Goal: Submit feedback/report problem: Submit feedback/report problem

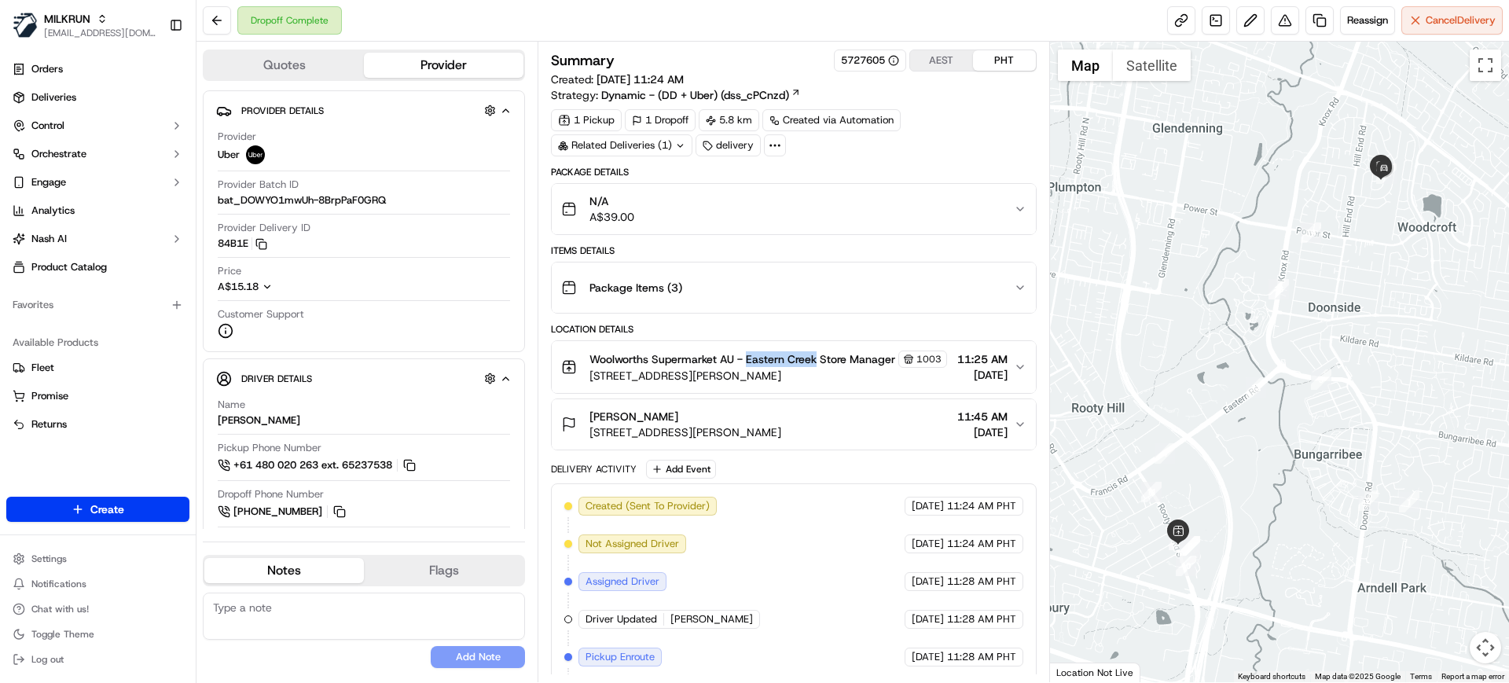
drag, startPoint x: 747, startPoint y: 358, endPoint x: 815, endPoint y: 365, distance: 67.9
click at [815, 365] on span "Woolworths Supermarket AU - Eastern Creek Store Manager" at bounding box center [742, 359] width 306 height 16
copy span "Eastern Creek"
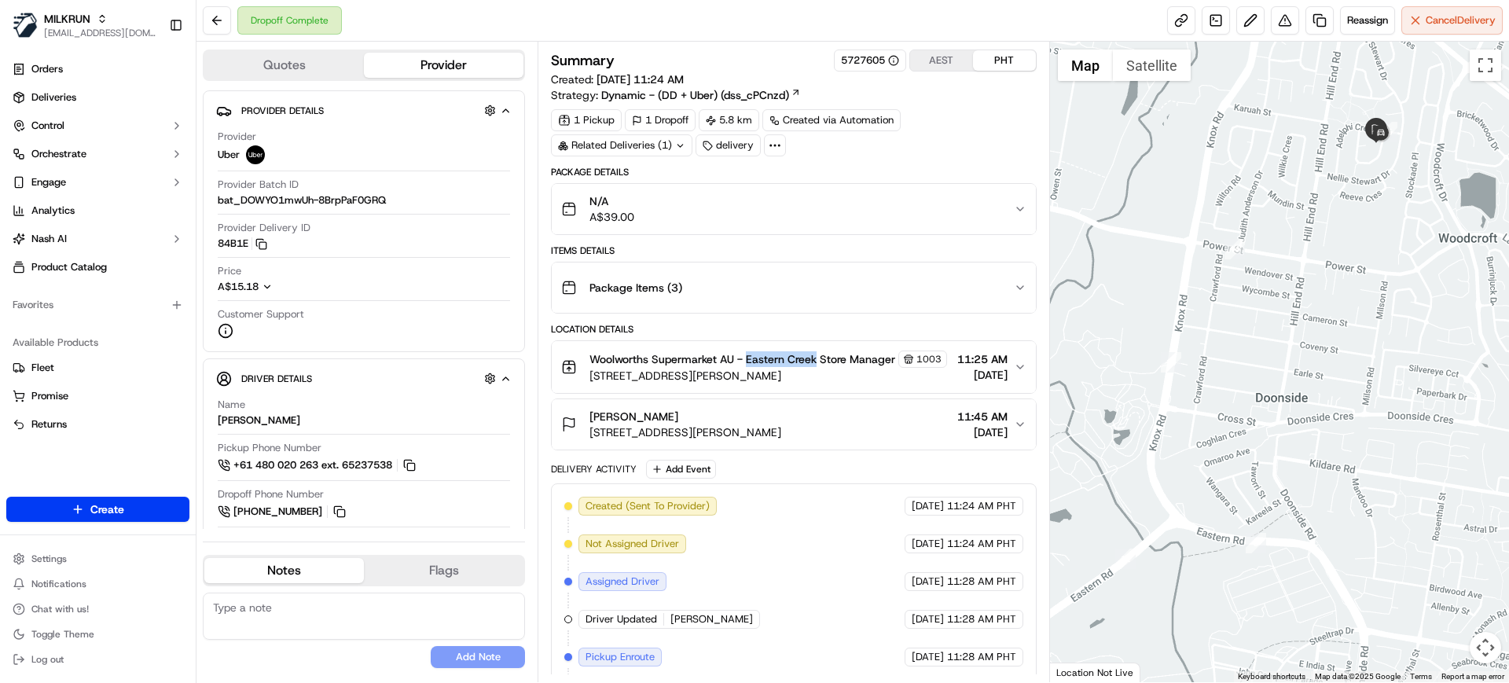
drag, startPoint x: 1387, startPoint y: 190, endPoint x: 1354, endPoint y: 262, distance: 78.8
click at [1362, 262] on div at bounding box center [1280, 362] width 460 height 640
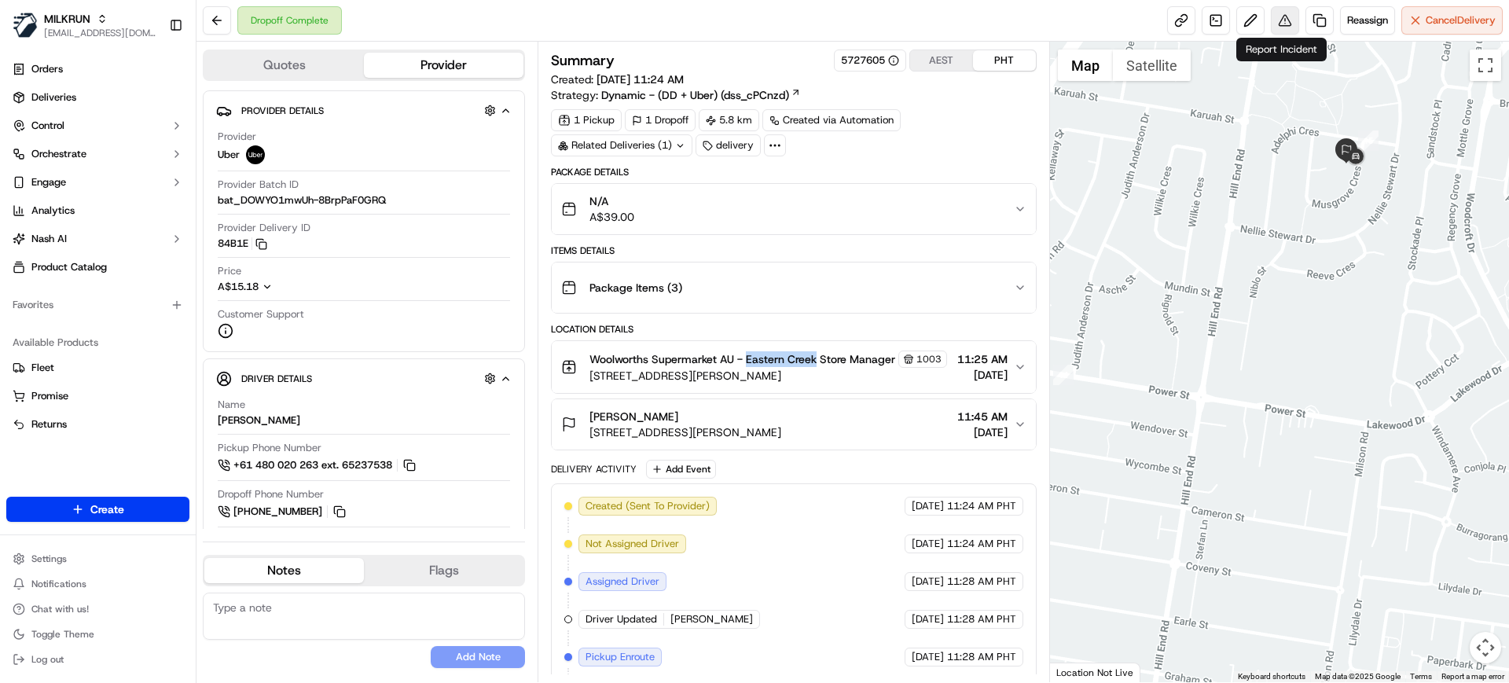
click at [1281, 25] on button at bounding box center [1285, 20] width 28 height 28
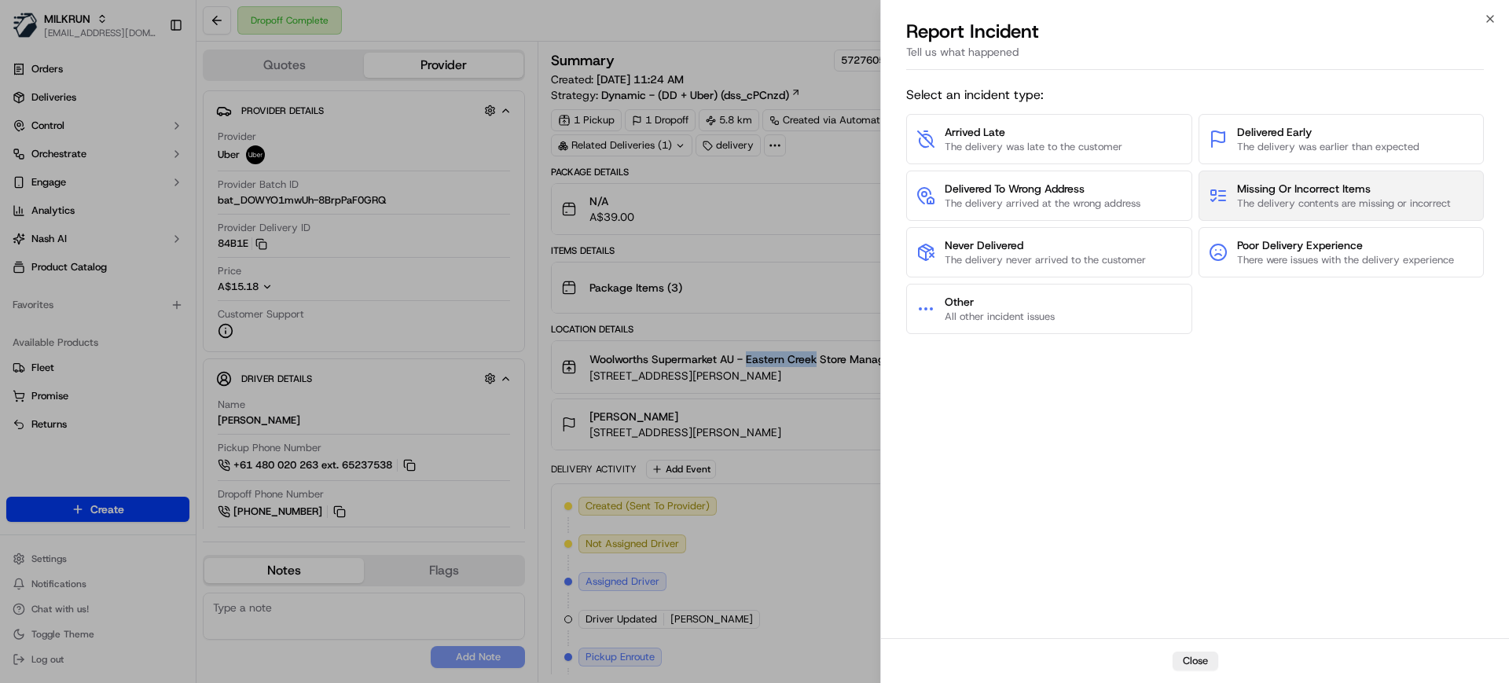
click at [1306, 186] on span "Missing Or Incorrect Items" at bounding box center [1344, 189] width 214 height 16
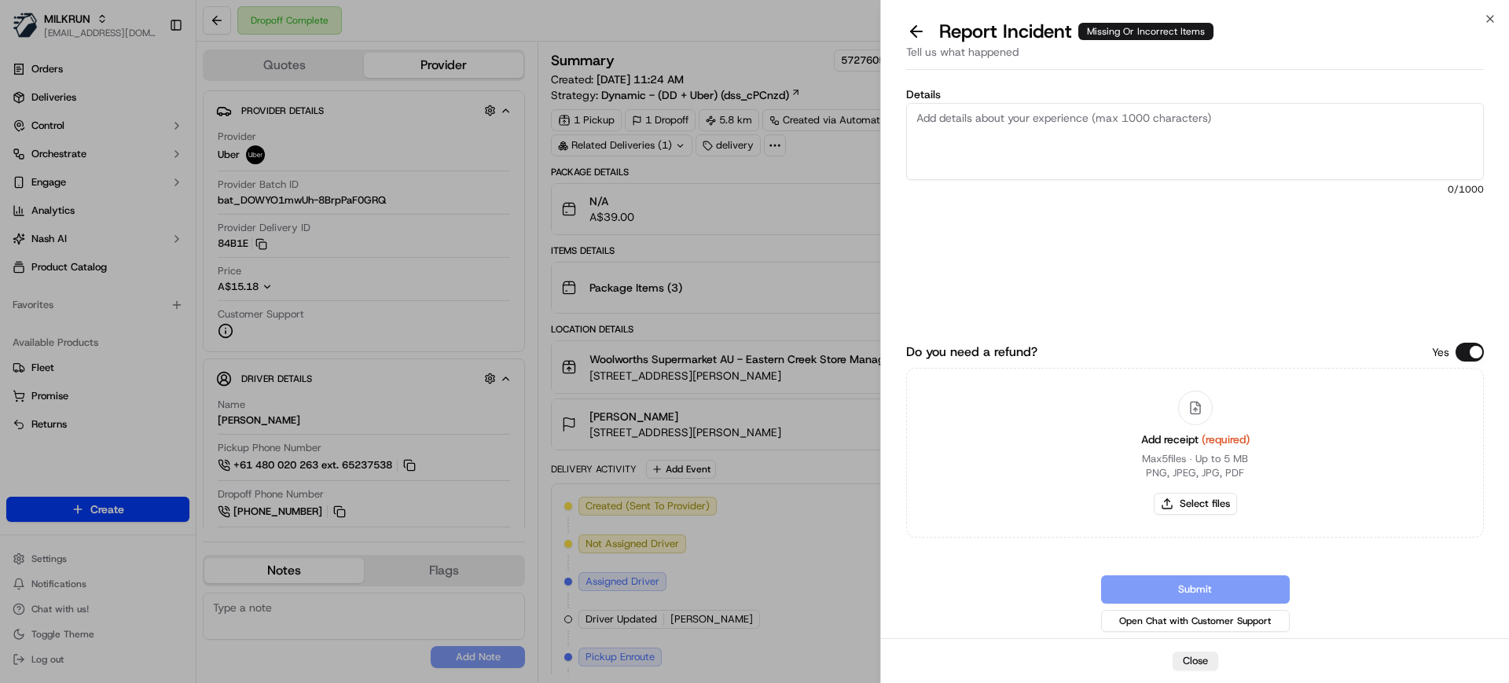
click at [1022, 122] on textarea "Details" at bounding box center [1195, 141] width 578 height 77
paste textarea "Cottonwood Grove Cabernet Merlot Cask 4L $22.00"
type textarea "Missing item - please refund Cottonwood Grove Cabernet Merlot Cask 4L $22.00"
click at [1194, 500] on button "Select files" at bounding box center [1194, 504] width 83 height 22
type input "C:\fakepath\Screenshot 2025-09-18 160719.png"
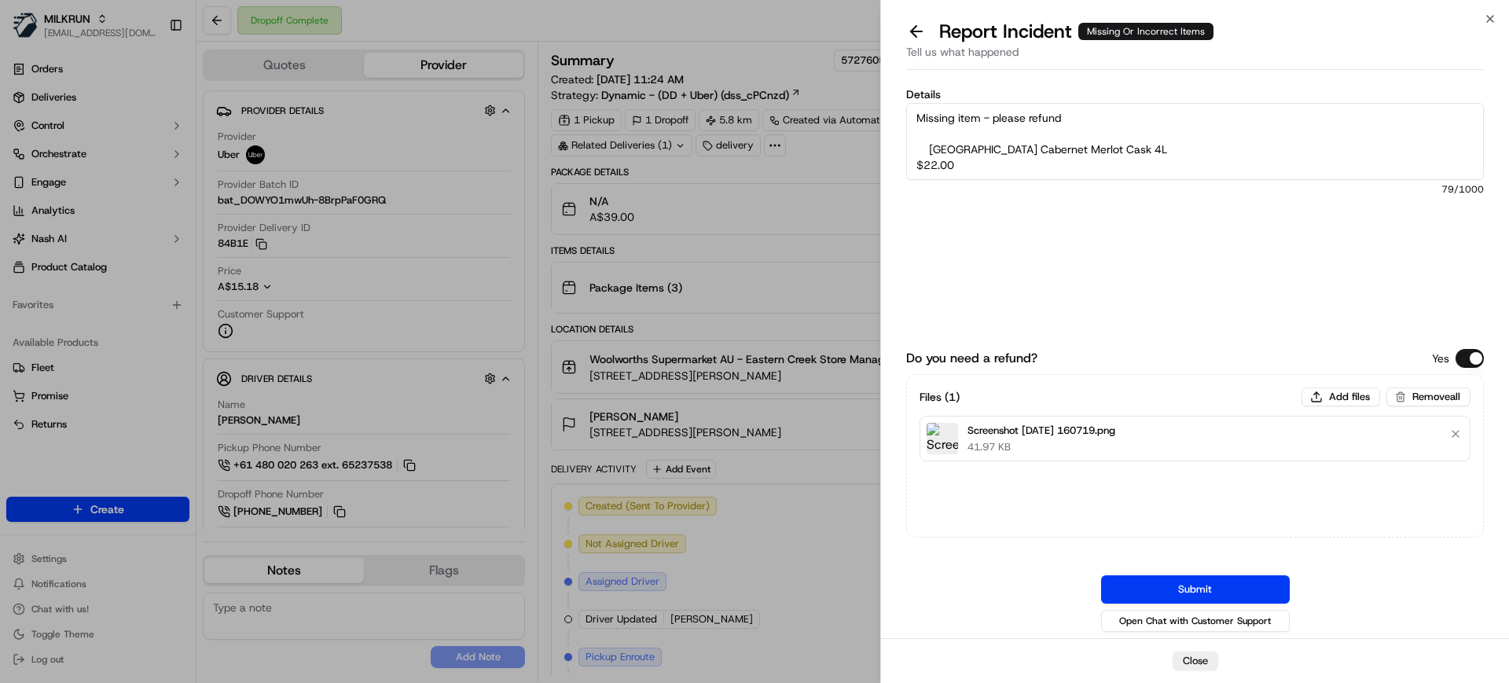
click at [1208, 591] on button "Submit" at bounding box center [1195, 589] width 189 height 28
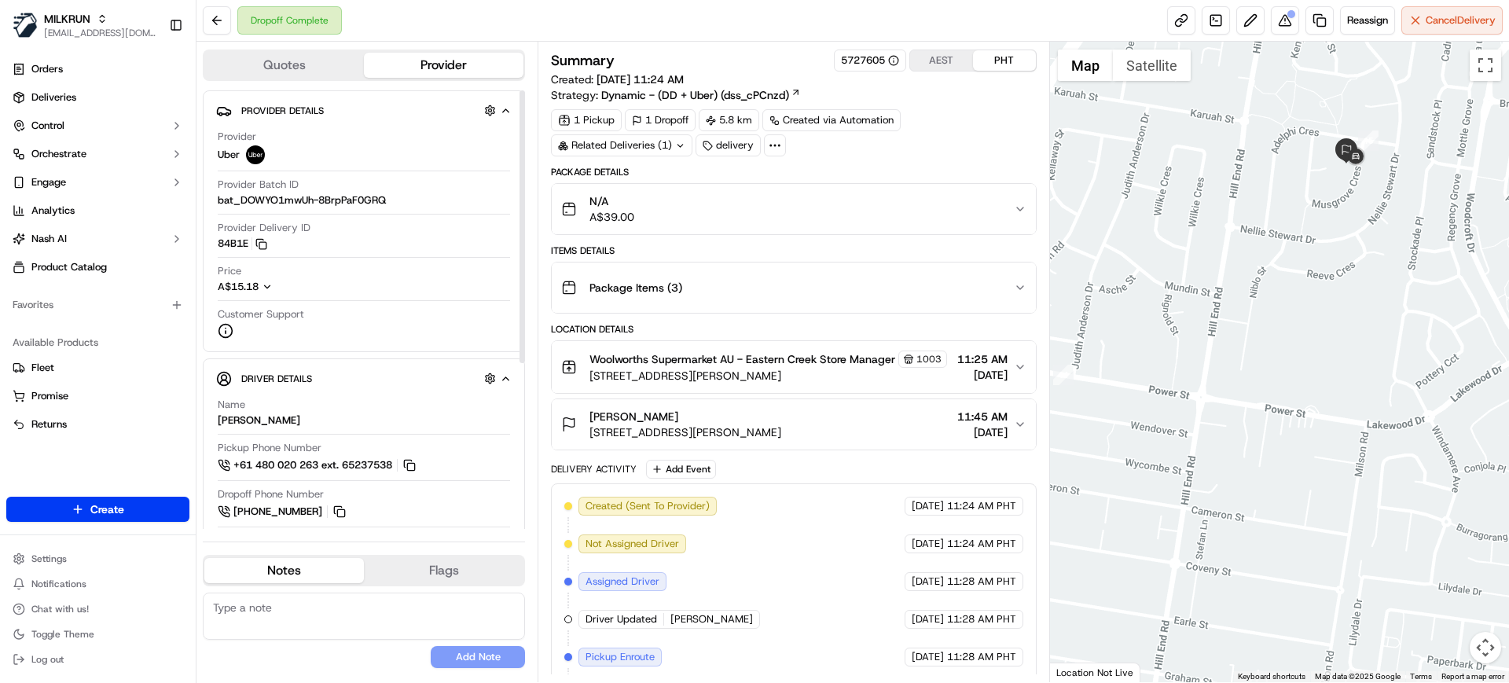
click at [533, 13] on div "Dropoff Complete Reassign Cancel Delivery" at bounding box center [852, 21] width 1312 height 42
click at [1290, 24] on button at bounding box center [1285, 20] width 28 height 28
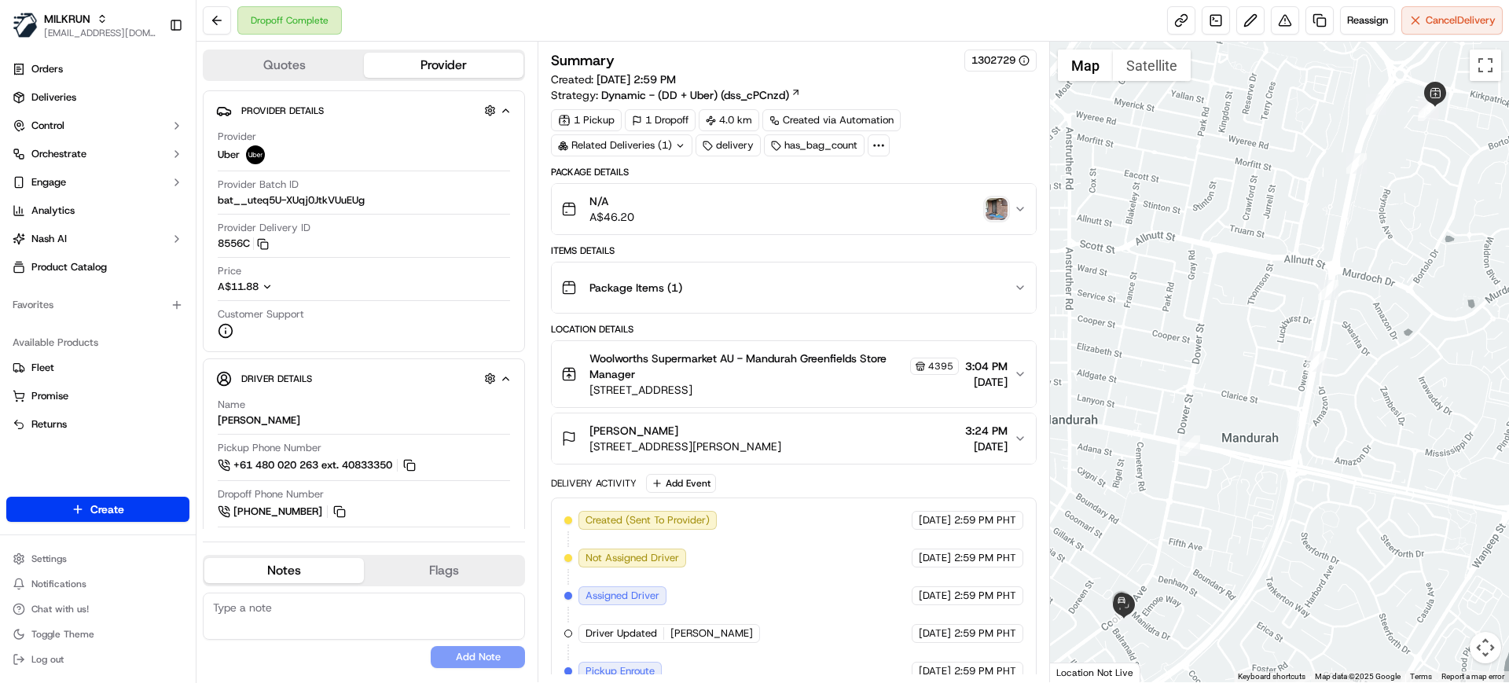
click at [771, 355] on span "Woolworths Supermarket AU - Mandurah Greenfields Store Manager" at bounding box center [747, 365] width 317 height 31
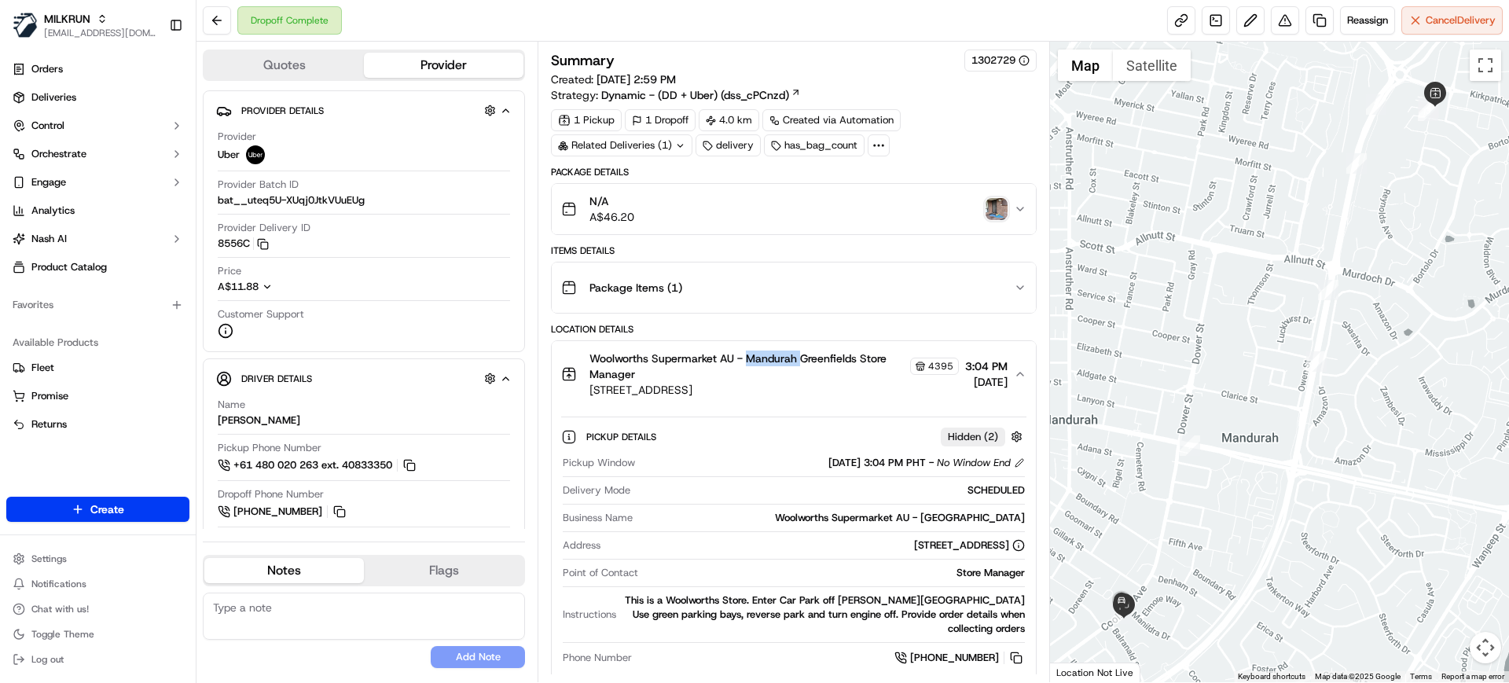
copy span "Mandurah"
drag, startPoint x: 835, startPoint y: 362, endPoint x: 750, endPoint y: 359, distance: 85.7
click at [750, 359] on span "Woolworths Supermarket AU - Mandurah Greenfields Store Manager" at bounding box center [747, 365] width 317 height 31
copy span "Mandurah Greenfields"
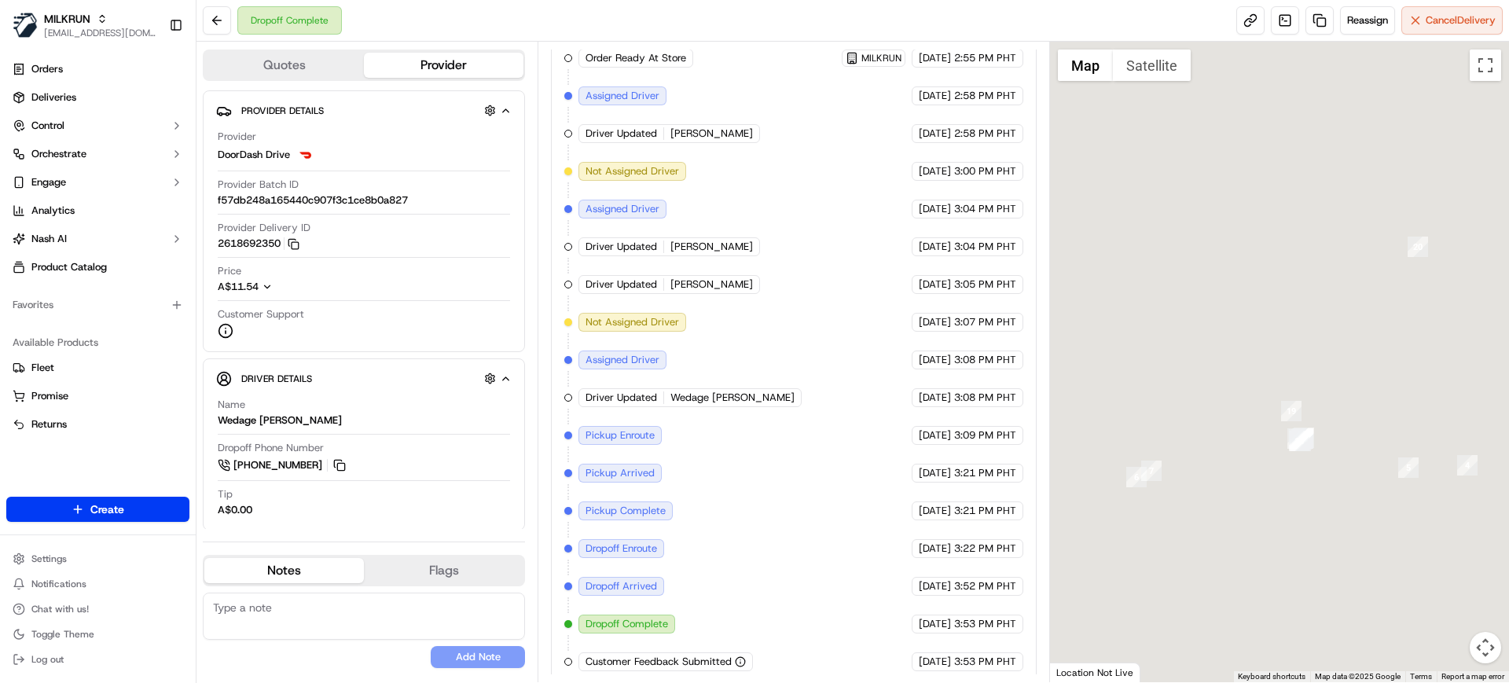
scroll to position [548, 0]
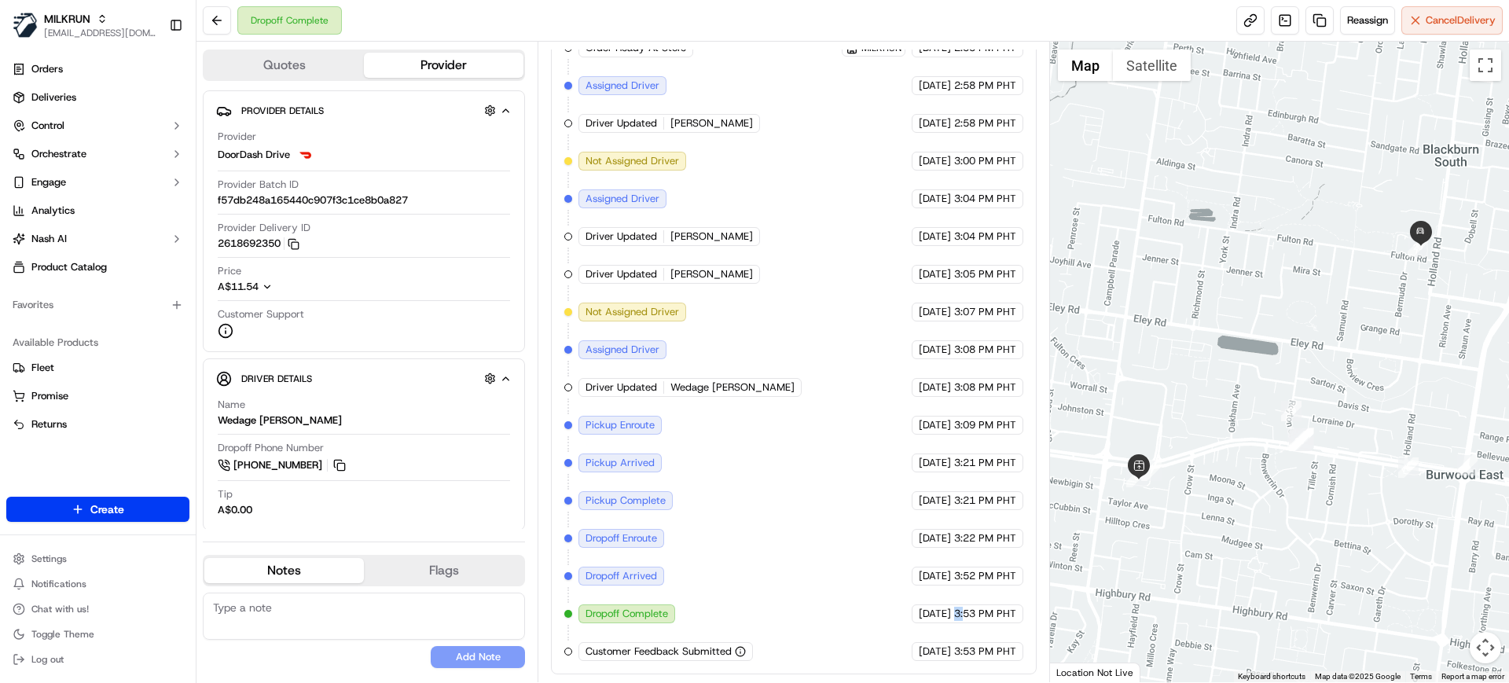
drag, startPoint x: 952, startPoint y: 614, endPoint x: 968, endPoint y: 611, distance: 16.0
click at [967, 611] on div "18/09/2025 3:53 PM PHT" at bounding box center [967, 613] width 112 height 19
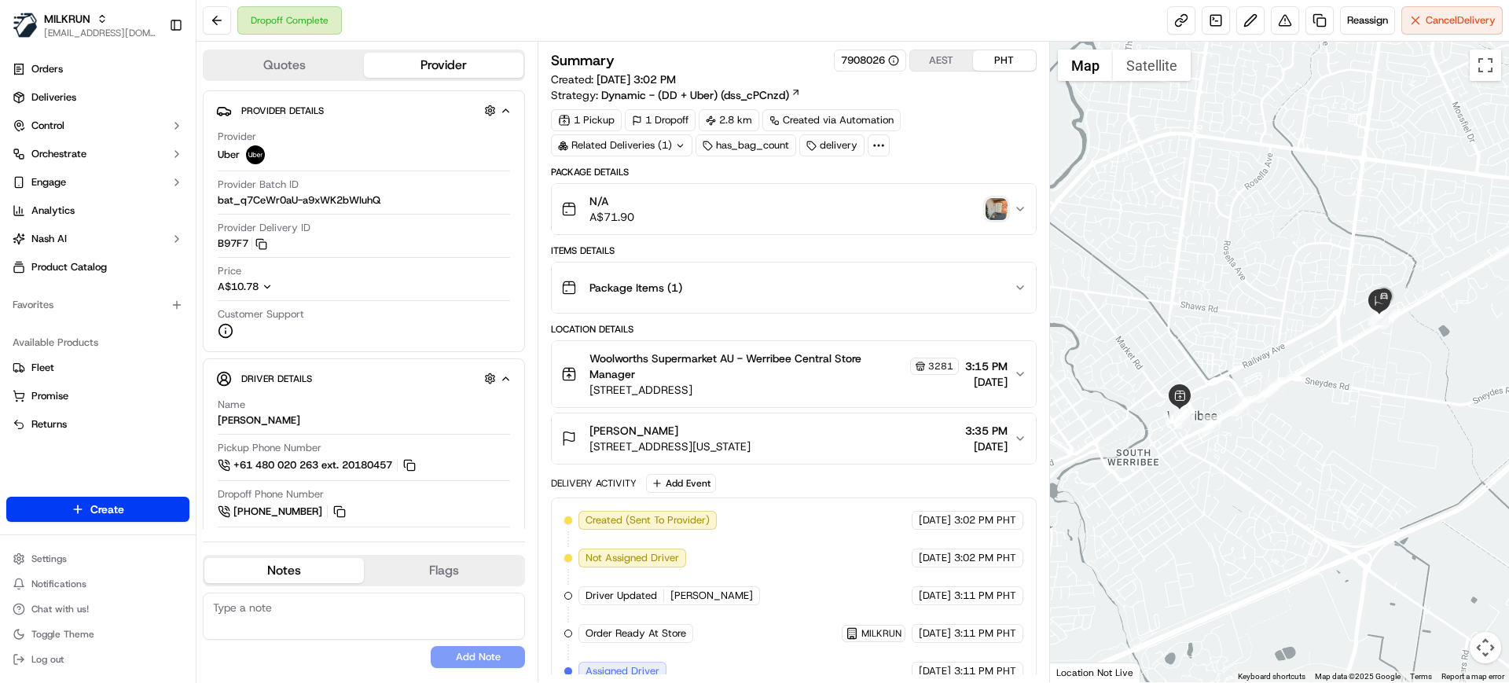
click at [715, 29] on div "Dropoff Complete Reassign Cancel Delivery" at bounding box center [852, 21] width 1312 height 42
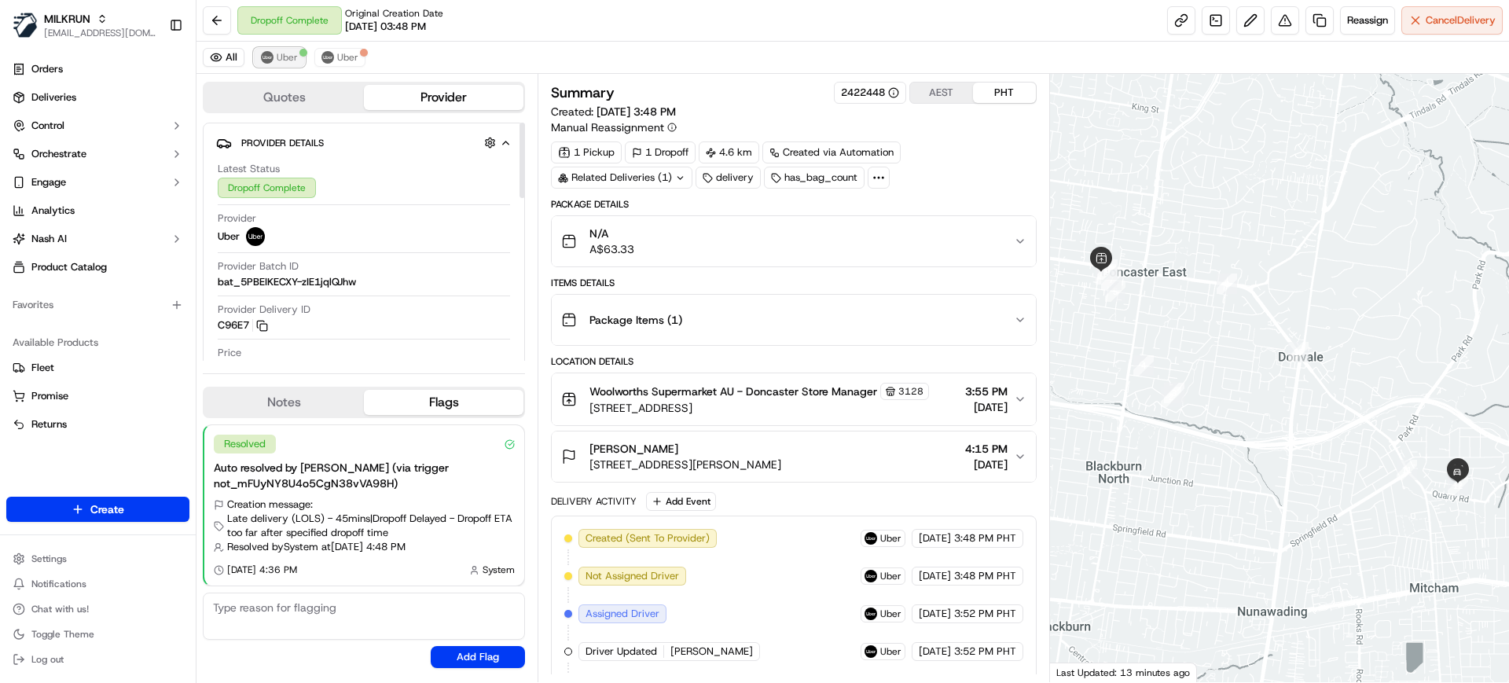
click at [277, 54] on span "Uber" at bounding box center [287, 57] width 21 height 13
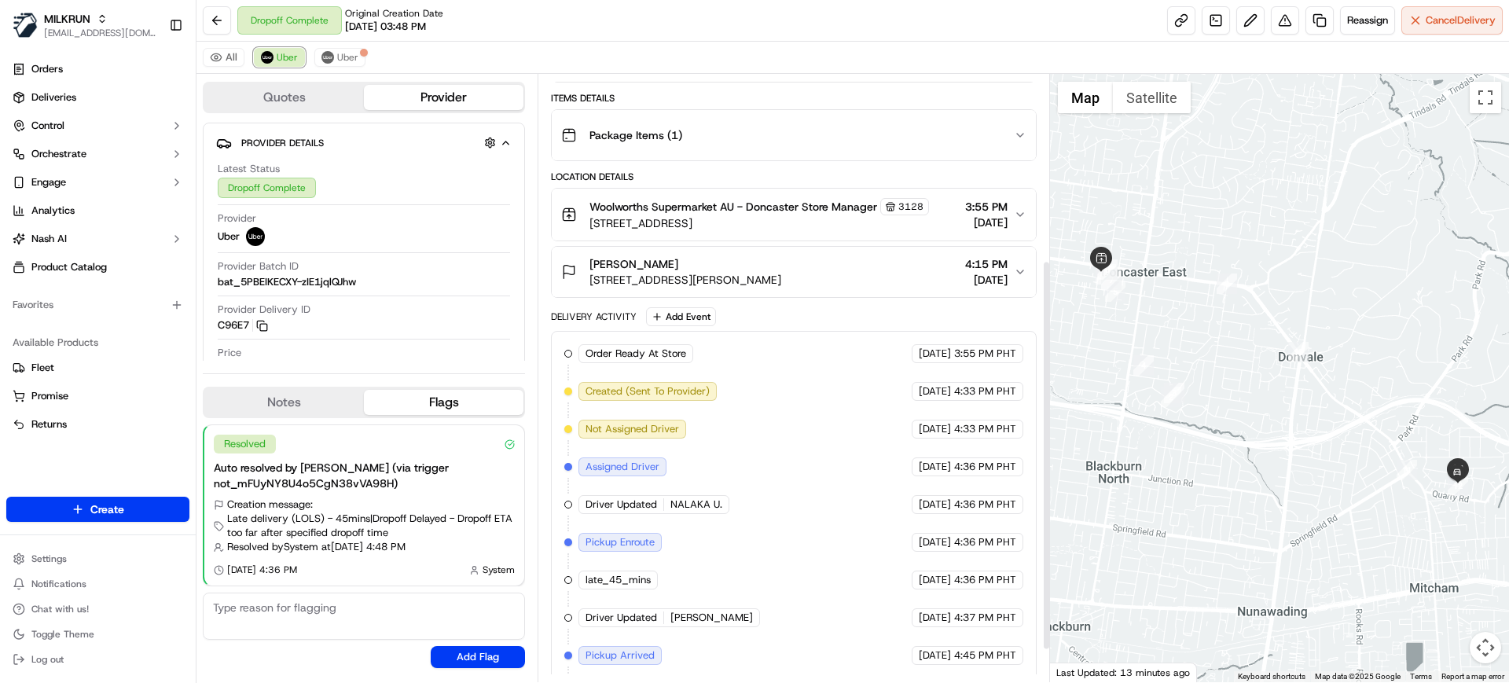
scroll to position [339, 0]
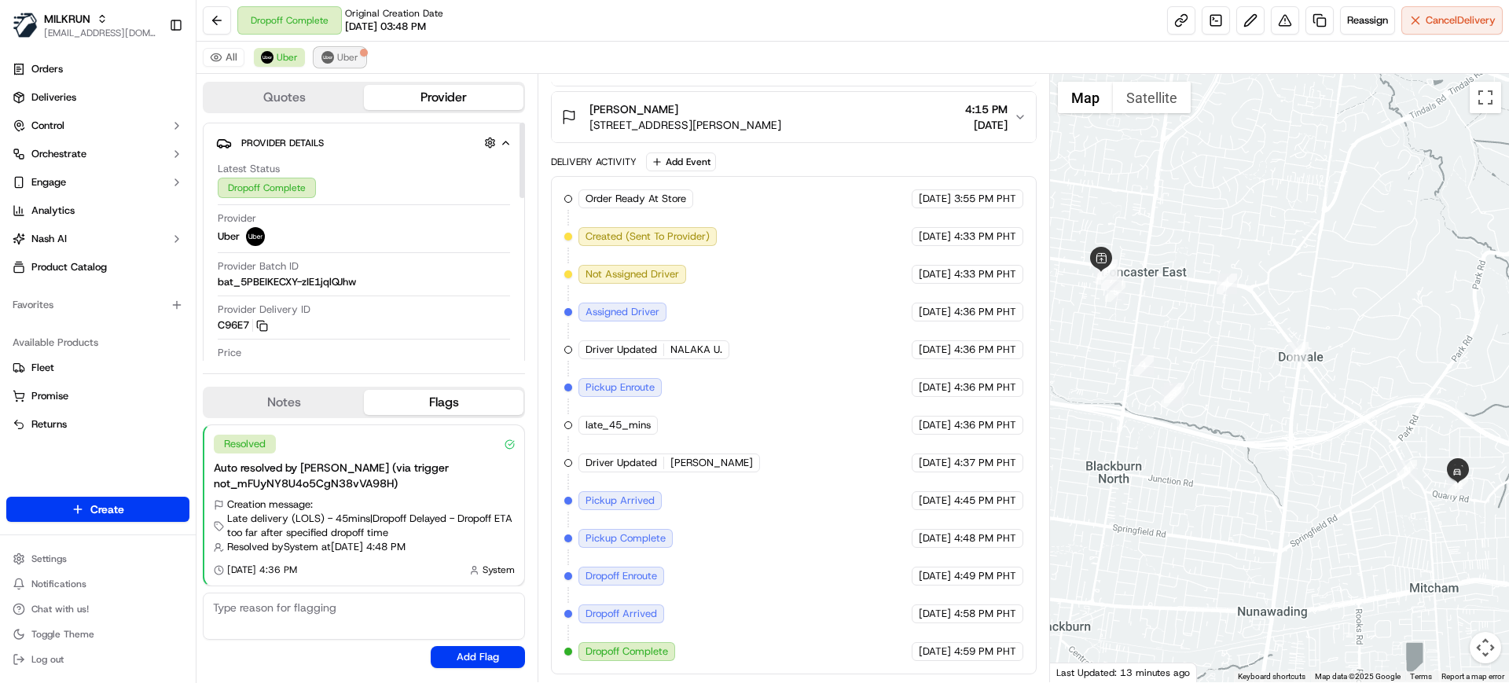
click at [337, 64] on button "Uber" at bounding box center [339, 57] width 51 height 19
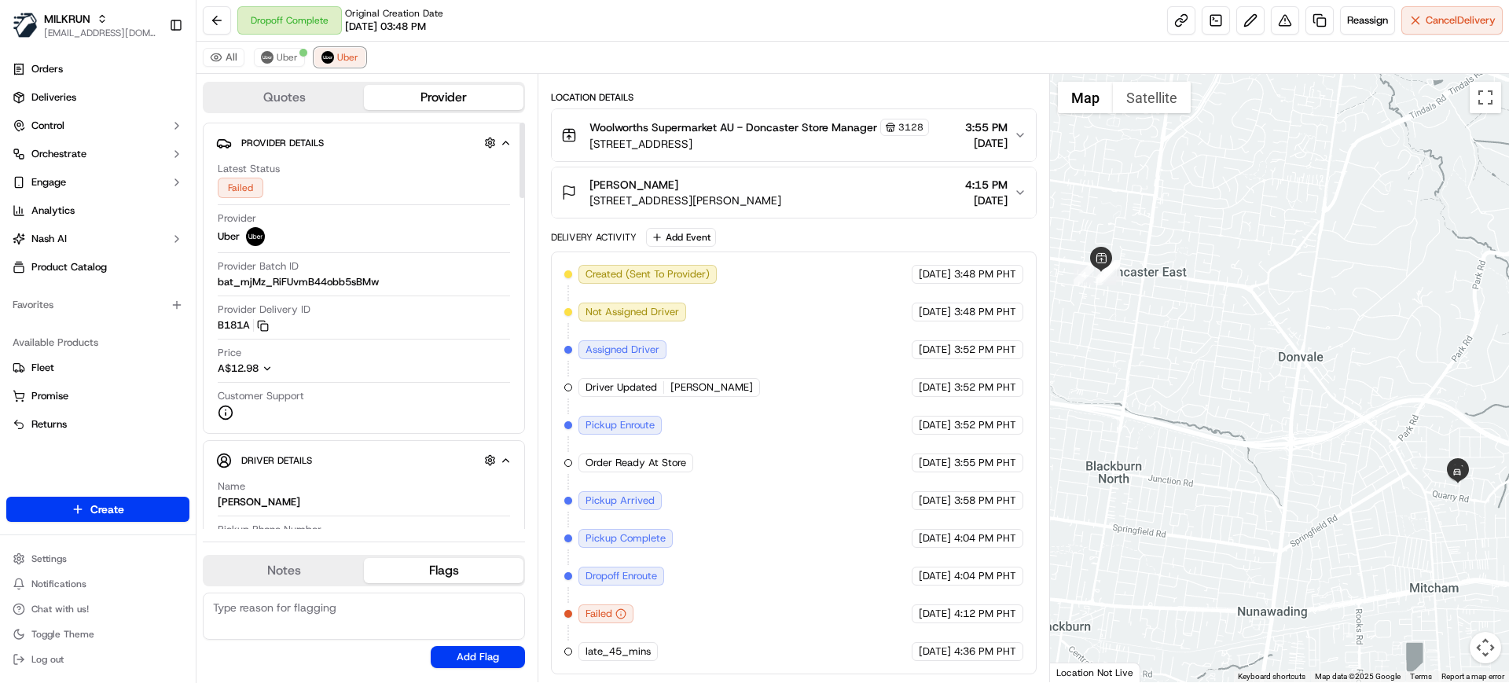
scroll to position [264, 0]
click at [295, 63] on span "Uber" at bounding box center [287, 57] width 21 height 13
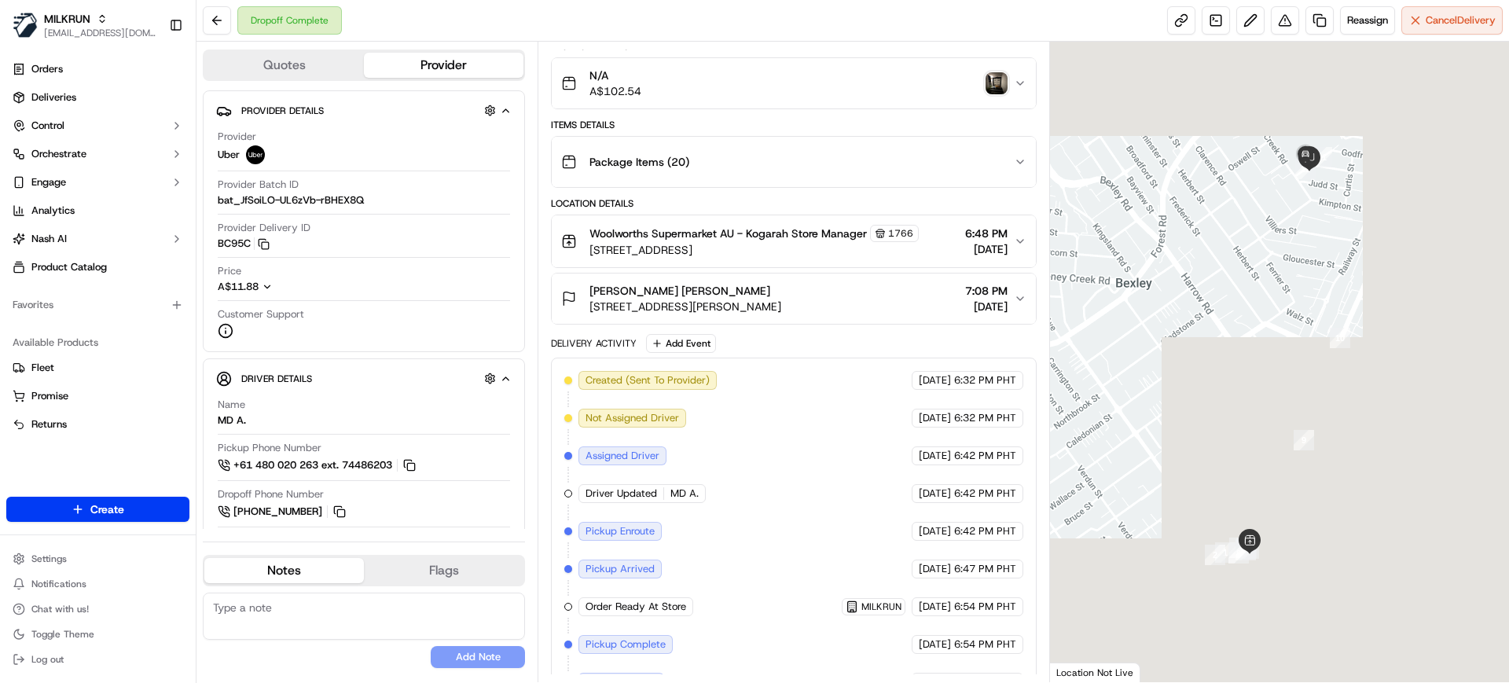
scroll to position [232, 0]
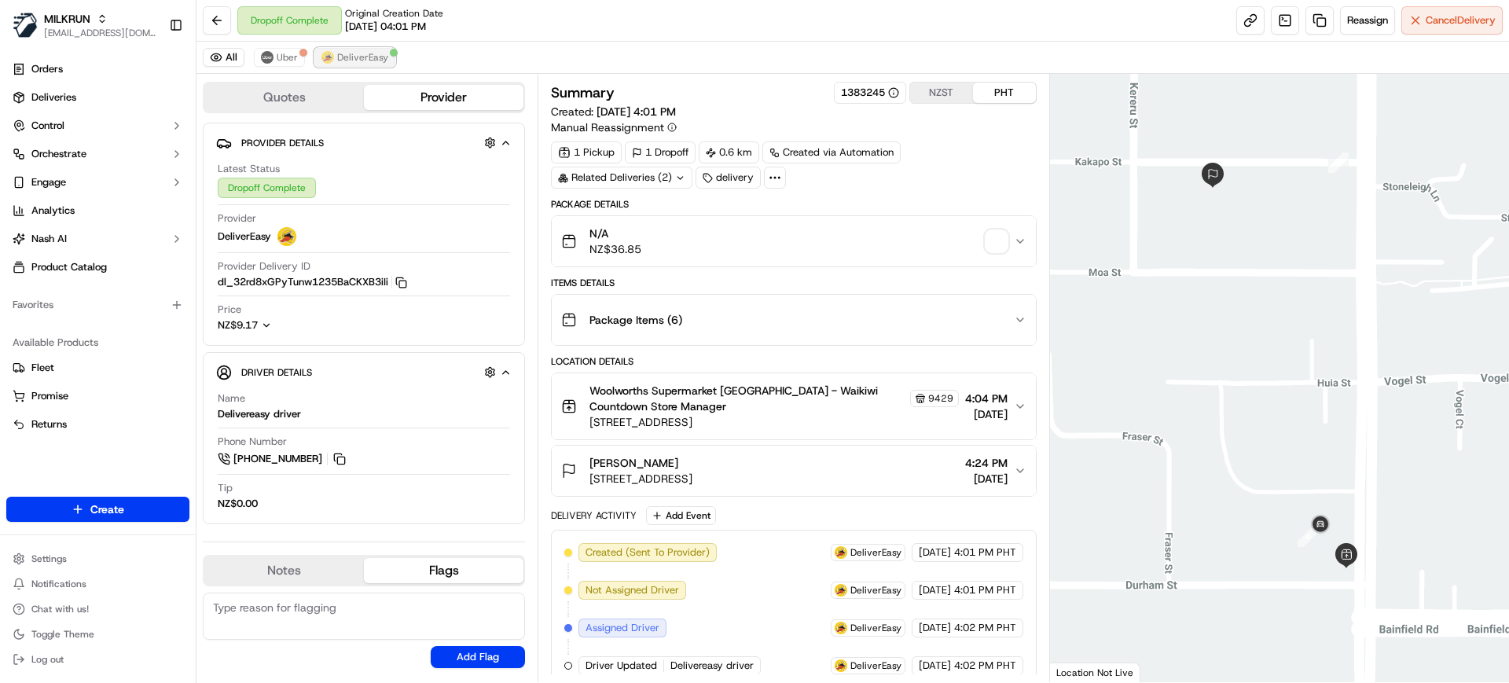
click at [371, 56] on span "DeliverEasy" at bounding box center [362, 57] width 51 height 13
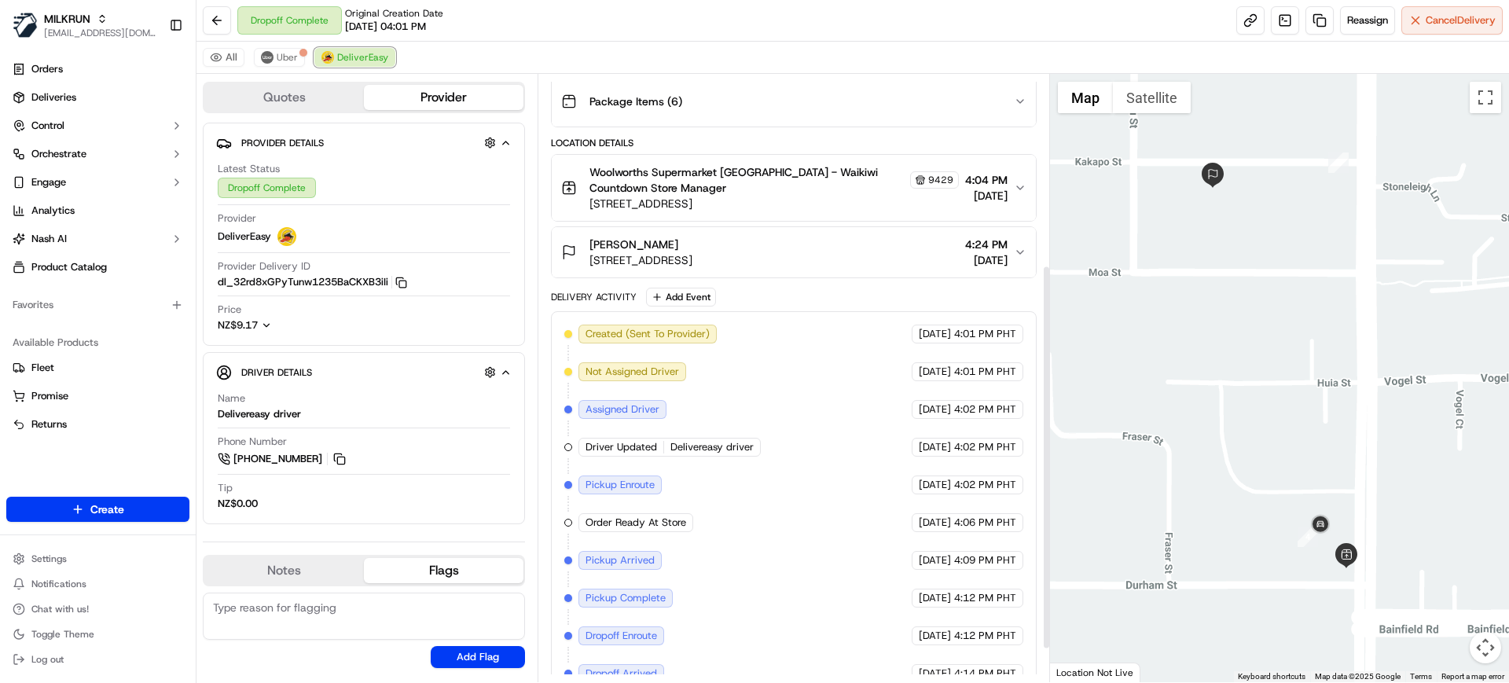
scroll to position [354, 0]
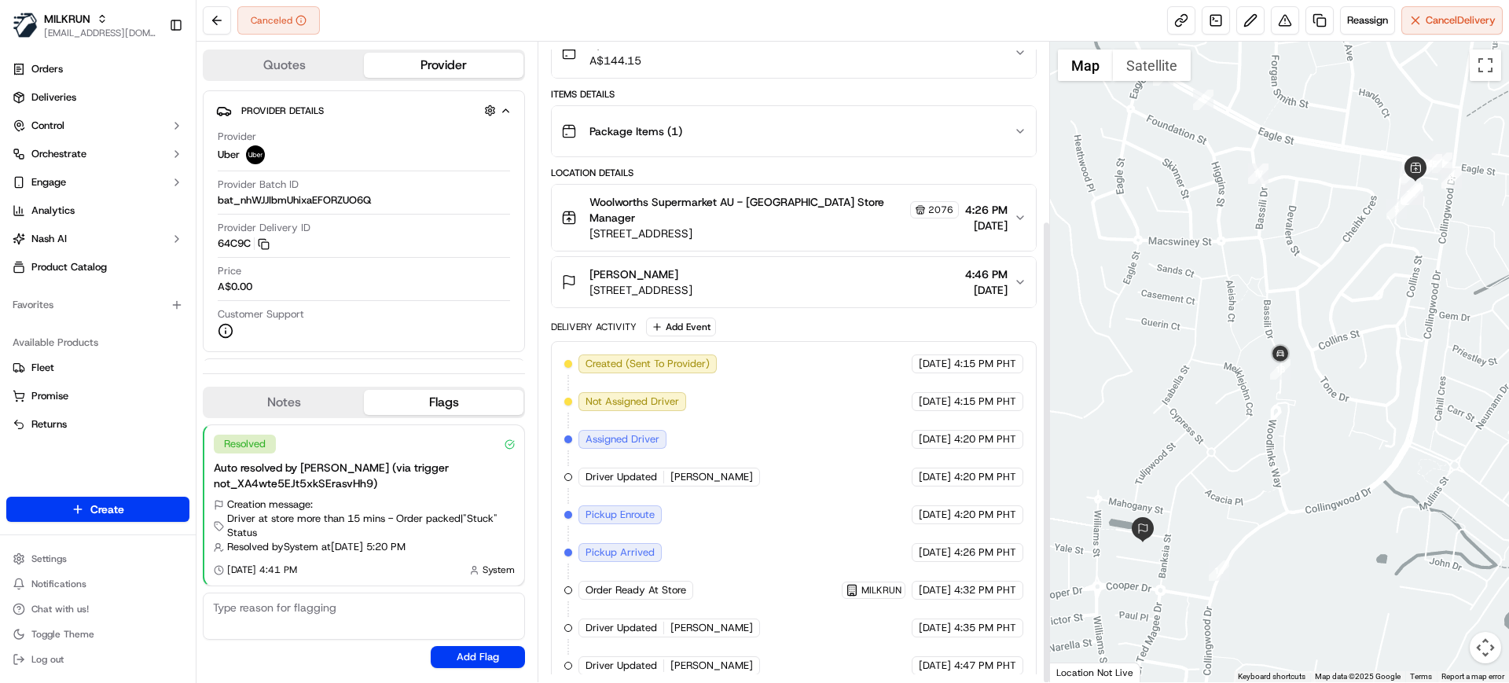
scroll to position [246, 0]
